Goal: Task Accomplishment & Management: Manage account settings

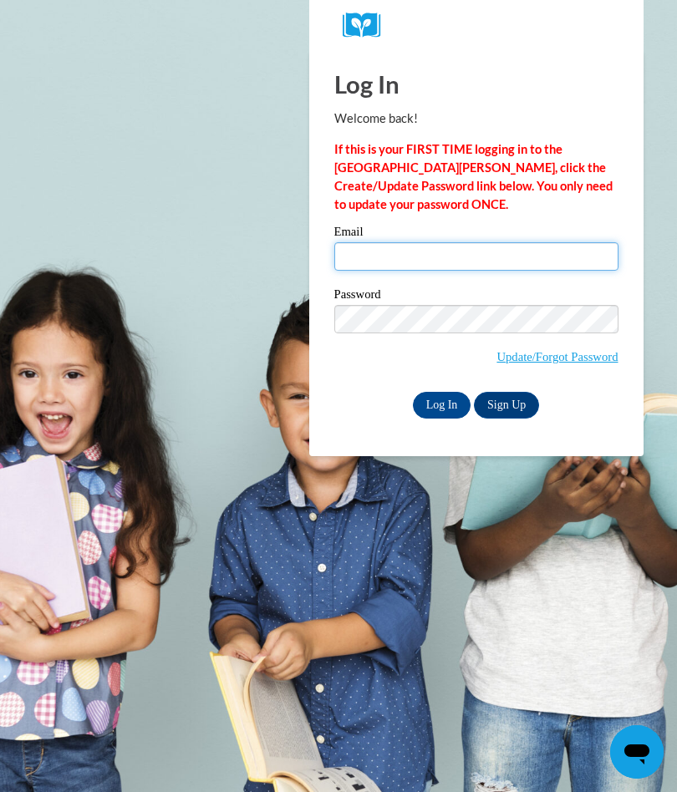
click at [450, 257] on input "Email" at bounding box center [476, 256] width 284 height 28
type input "rlwj1959@gmail.com"
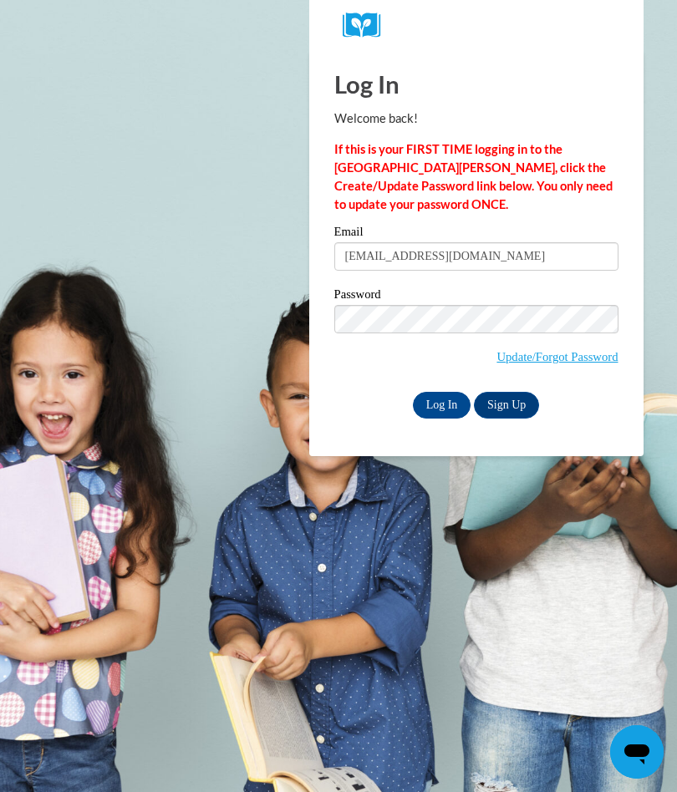
click at [449, 416] on input "Log In" at bounding box center [442, 405] width 58 height 27
click at [444, 411] on input "Log In" at bounding box center [442, 405] width 58 height 27
click at [449, 403] on input "Log In" at bounding box center [442, 405] width 58 height 27
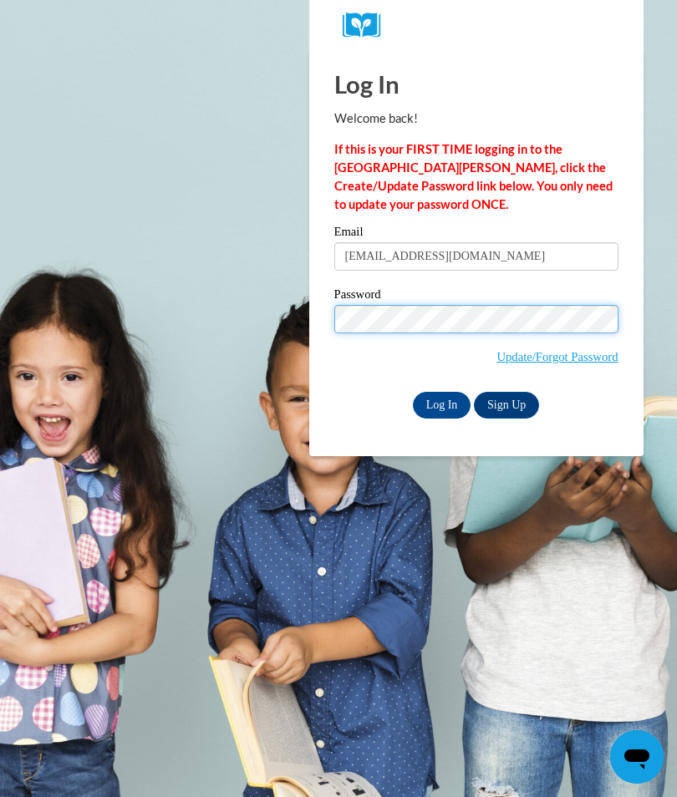
click at [441, 404] on input "Log In" at bounding box center [442, 405] width 58 height 27
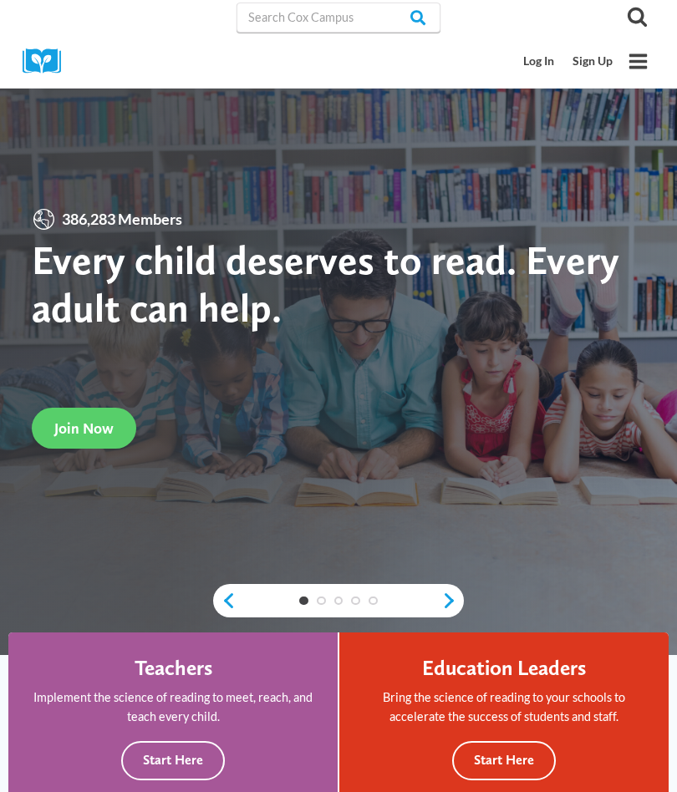
click at [546, 56] on link "Log In" at bounding box center [539, 61] width 49 height 31
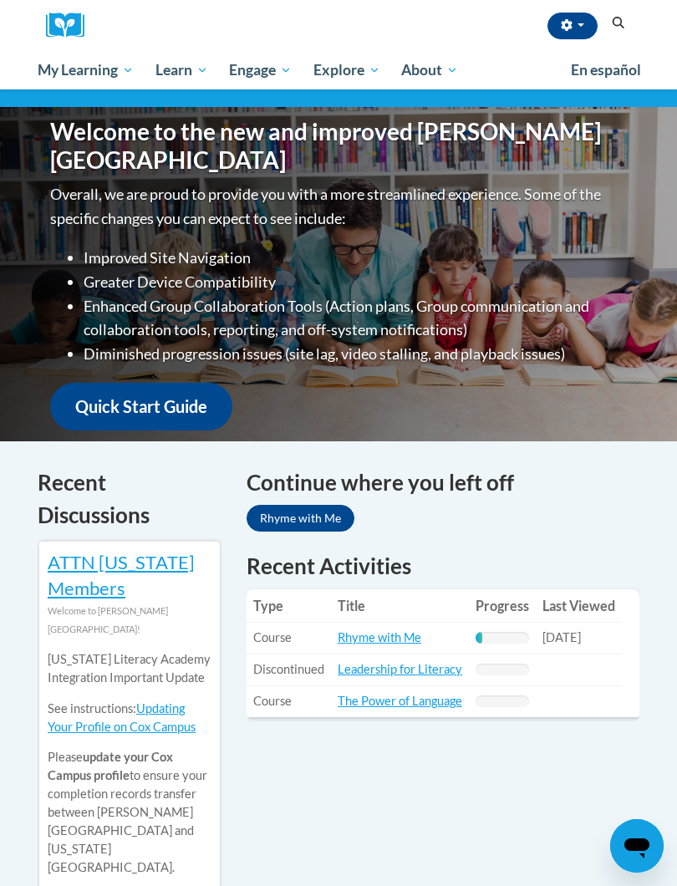
scroll to position [189, 0]
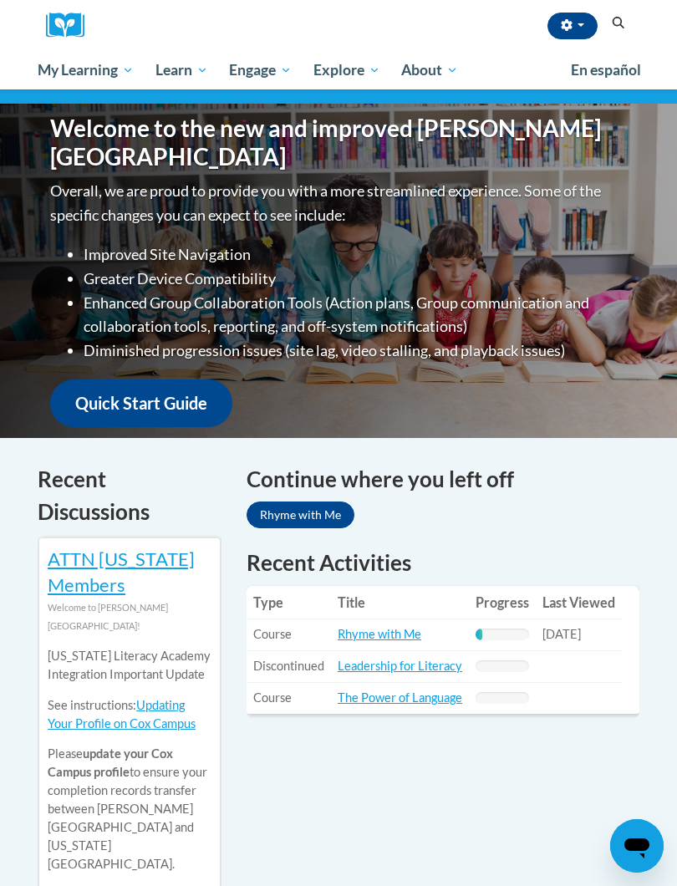
click at [418, 627] on link "Rhyme with Me" at bounding box center [380, 634] width 84 height 14
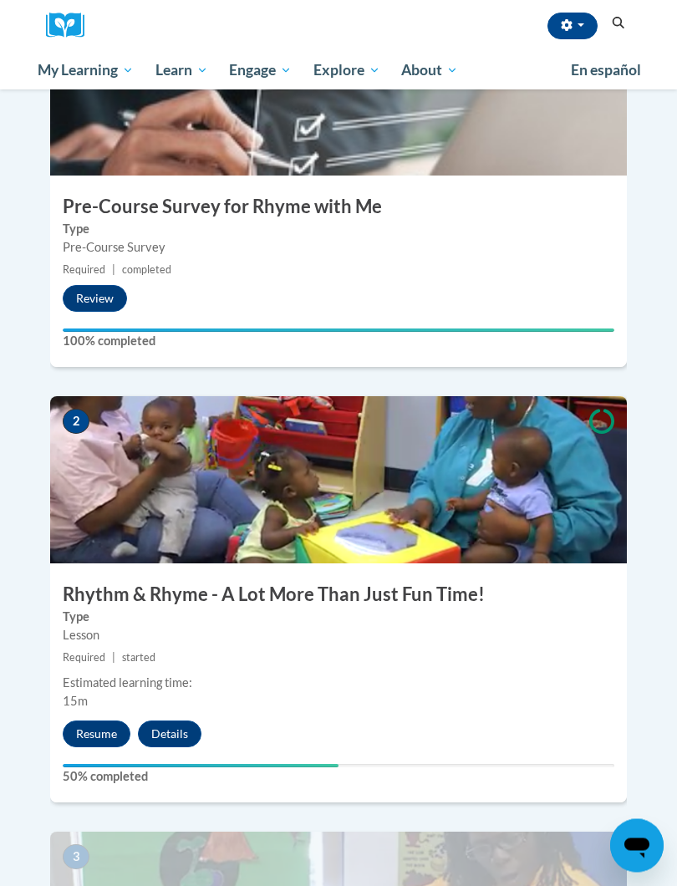
scroll to position [523, 0]
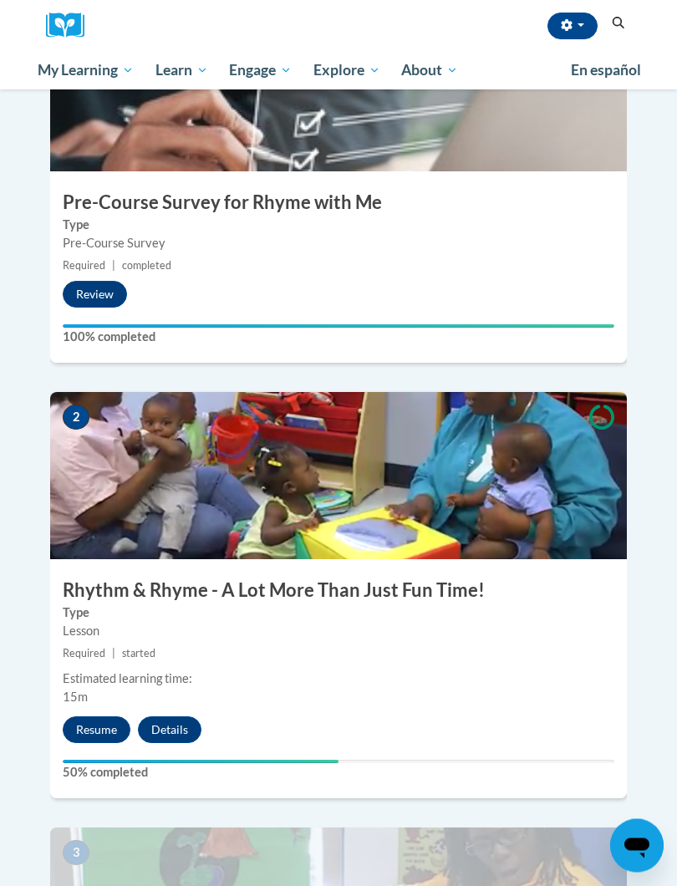
click at [106, 717] on button "Resume" at bounding box center [97, 730] width 68 height 27
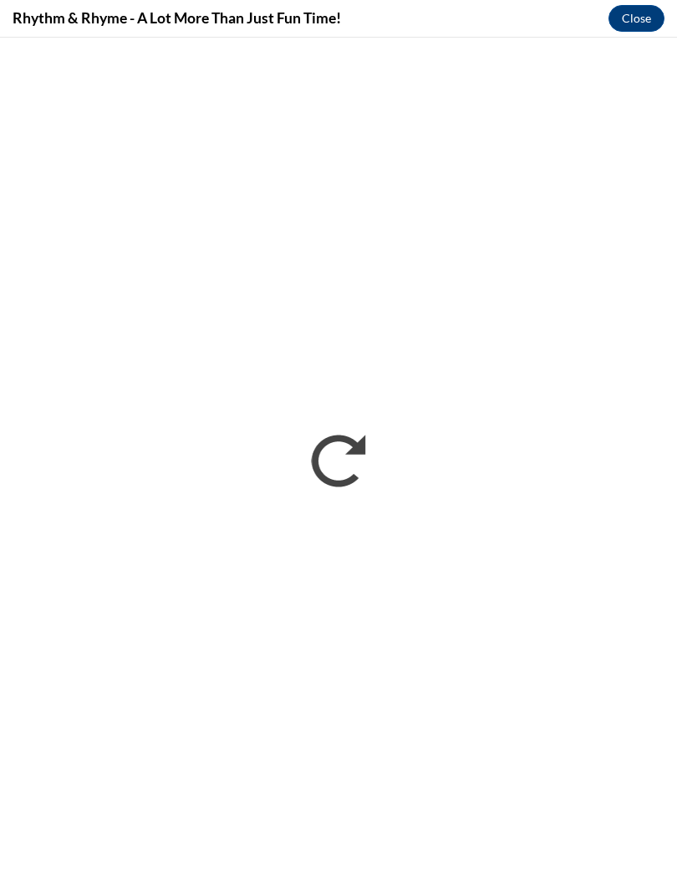
scroll to position [0, 0]
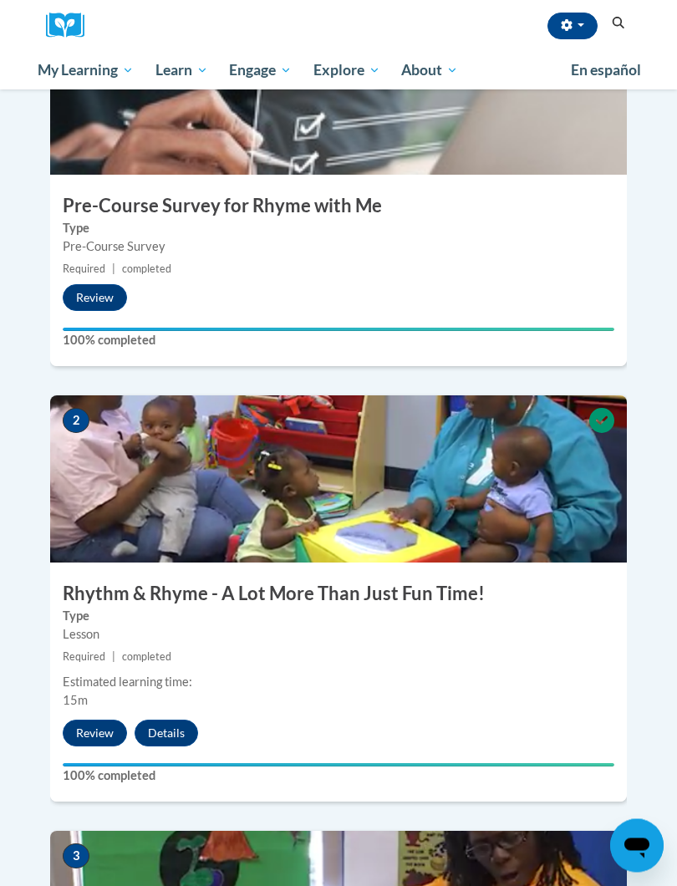
scroll to position [521, 0]
click at [115, 719] on button "Review" at bounding box center [95, 732] width 64 height 27
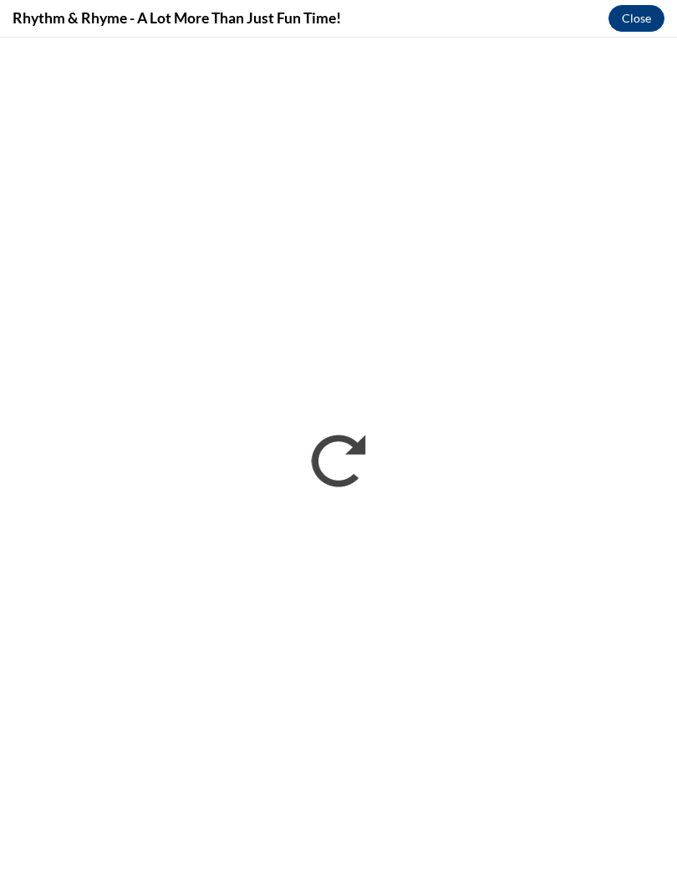
scroll to position [0, 0]
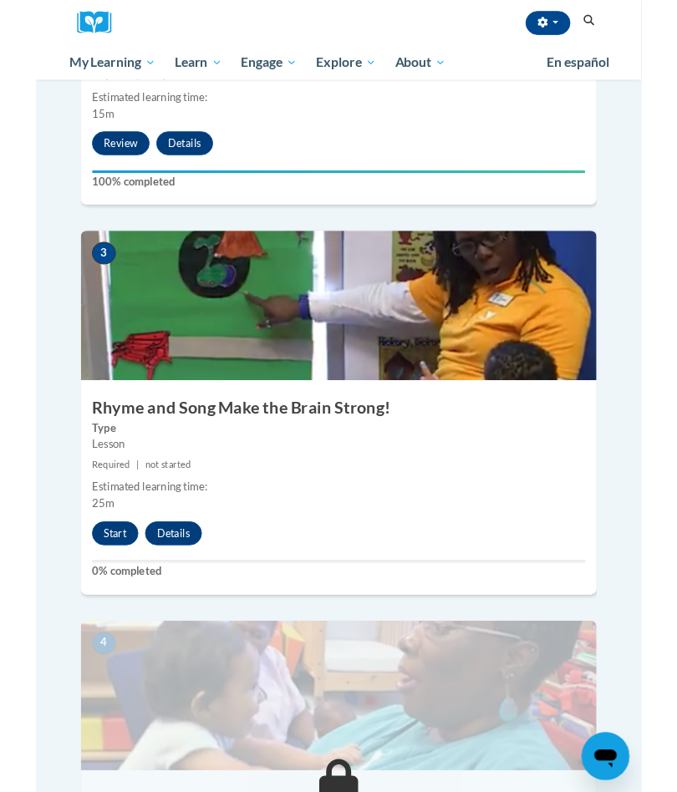
scroll to position [1091, 0]
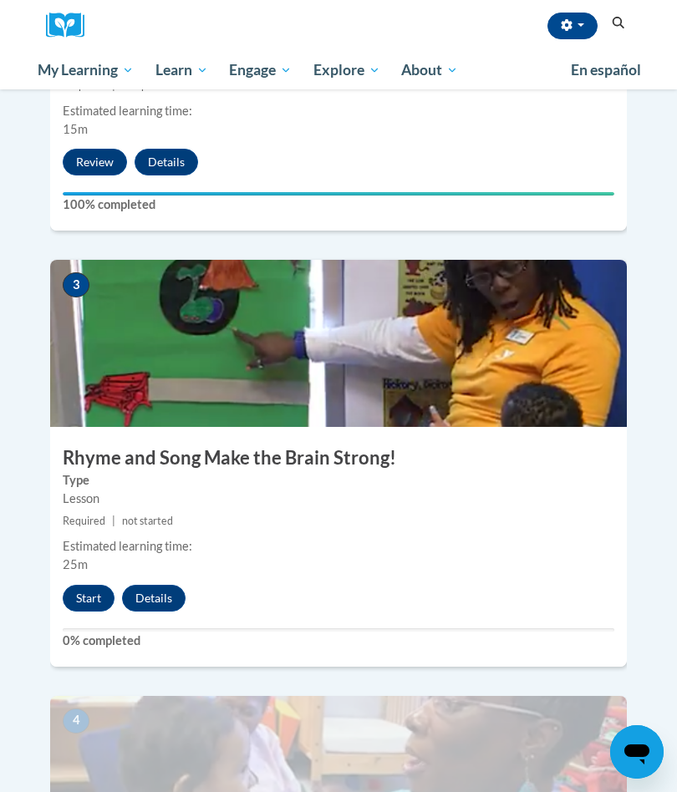
click at [105, 535] on div "3 Rhyme and Song Make the Brain Strong! Type Lesson Required | not started Esti…" at bounding box center [338, 463] width 577 height 406
click at [87, 585] on button "Start" at bounding box center [89, 598] width 52 height 27
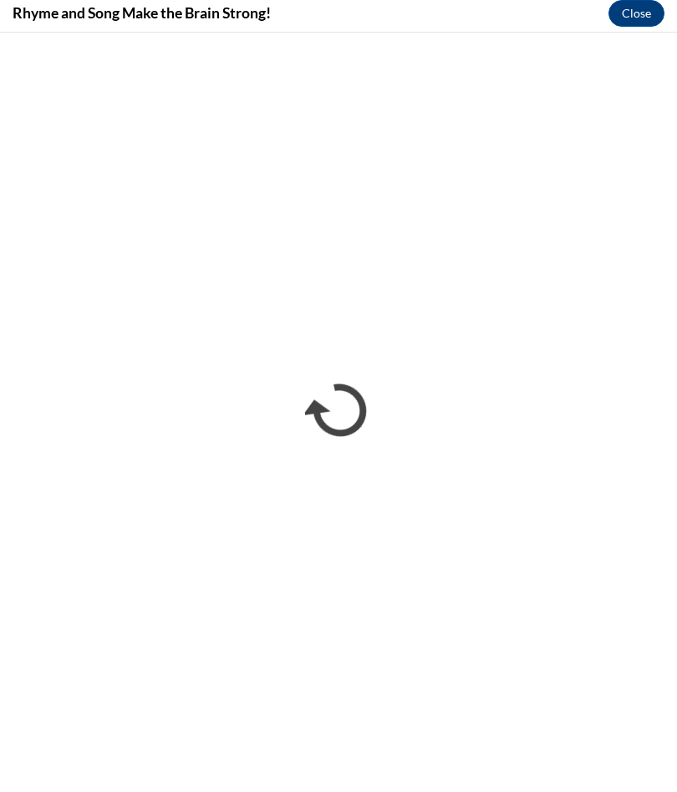
scroll to position [1101, 0]
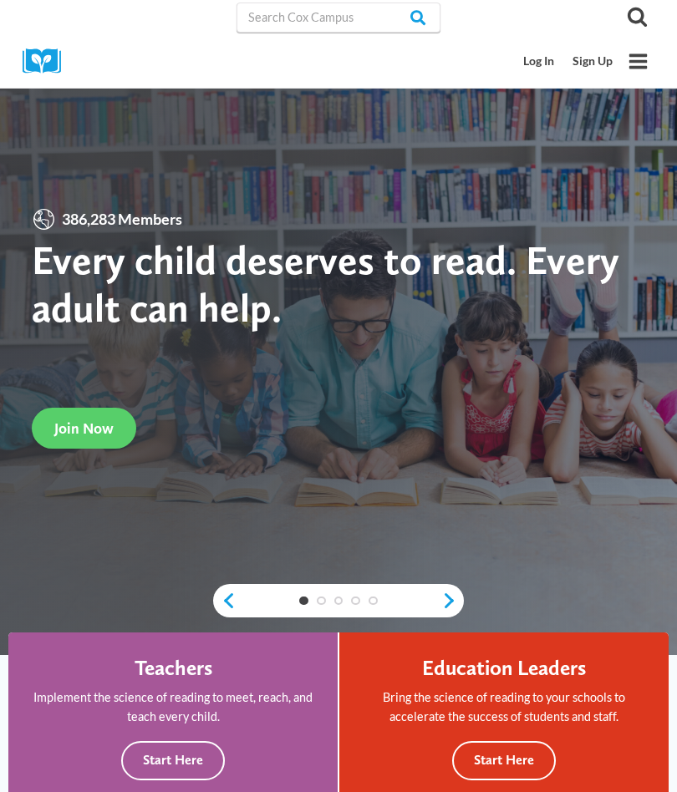
click at [544, 62] on link "Log In" at bounding box center [539, 61] width 49 height 31
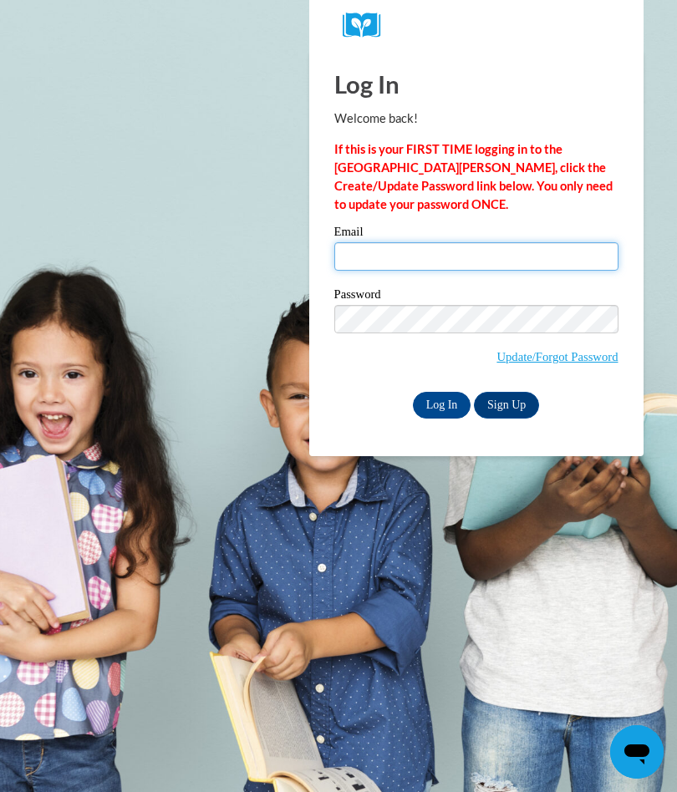
click at [394, 258] on input "Email" at bounding box center [476, 256] width 284 height 28
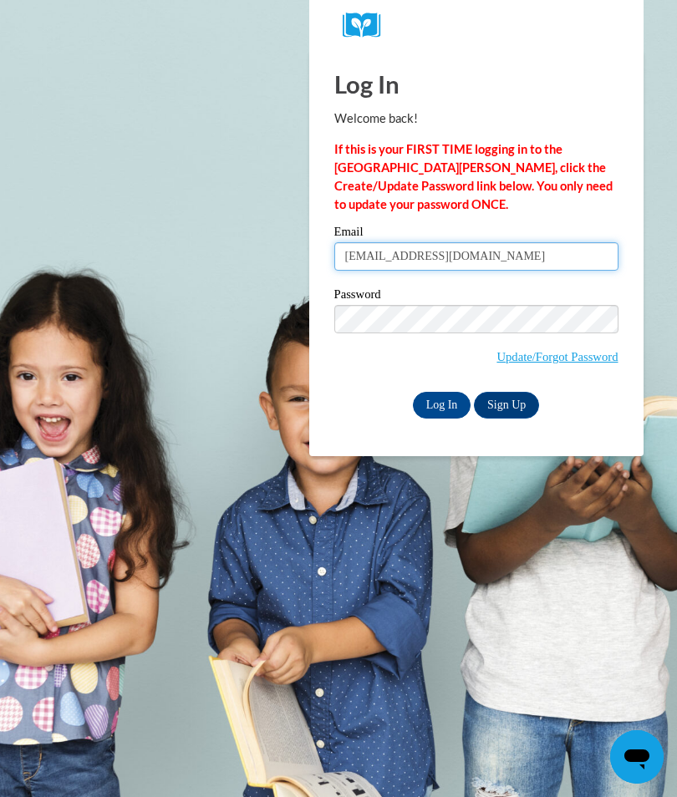
type input "[EMAIL_ADDRESS][DOMAIN_NAME]"
